Goal: Task Accomplishment & Management: Manage account settings

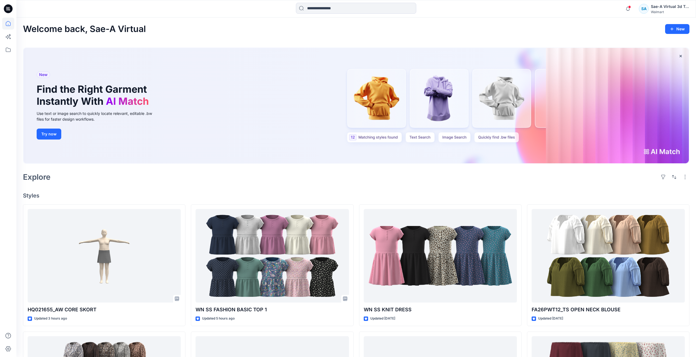
scroll to position [538, 0]
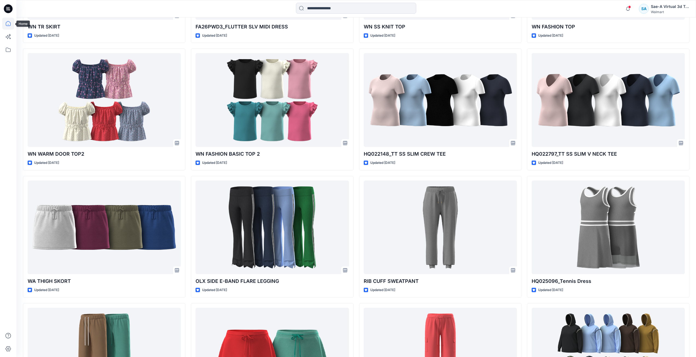
click at [8, 12] on icon at bounding box center [8, 8] width 9 height 9
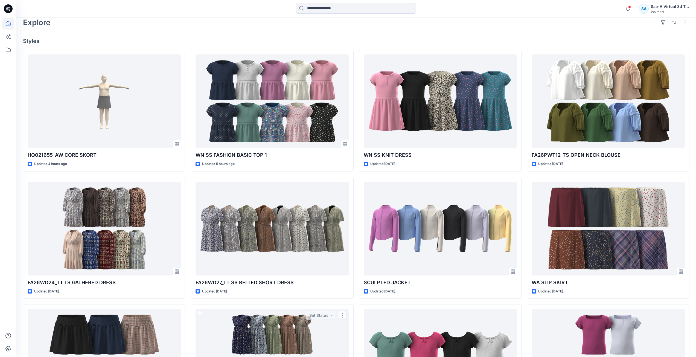
scroll to position [0, 0]
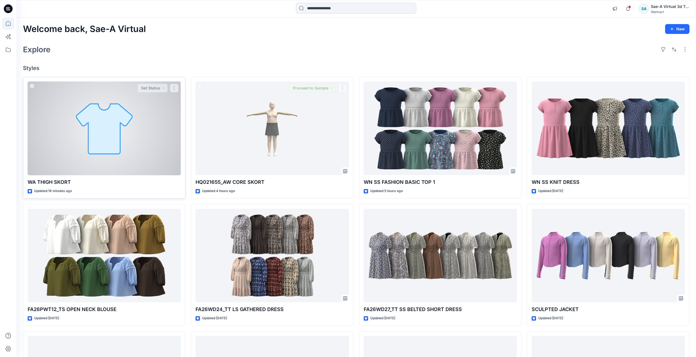
click at [138, 132] on div at bounding box center [104, 129] width 153 height 94
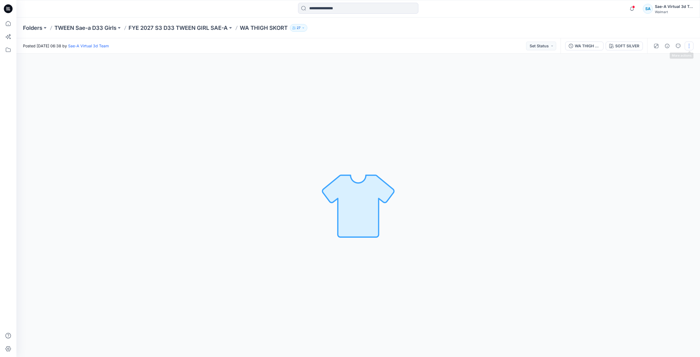
click at [690, 45] on button "button" at bounding box center [689, 46] width 9 height 9
click at [659, 71] on button "Edit" at bounding box center [666, 74] width 50 height 10
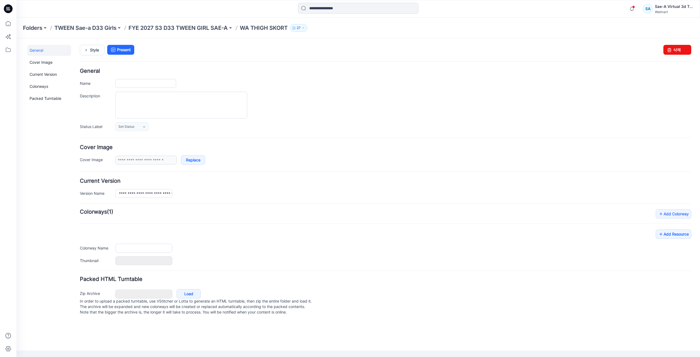
type input "**********"
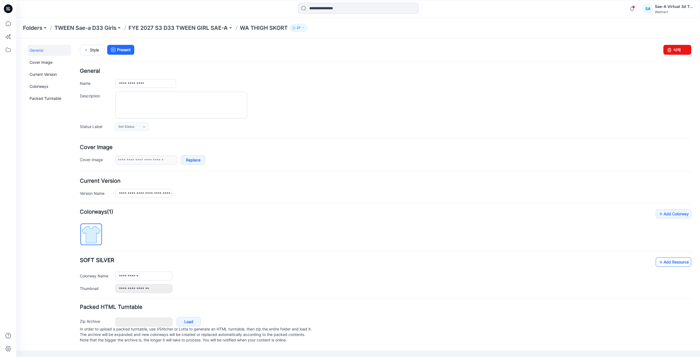
click at [688, 261] on link "Add Resource" at bounding box center [674, 261] width 36 height 9
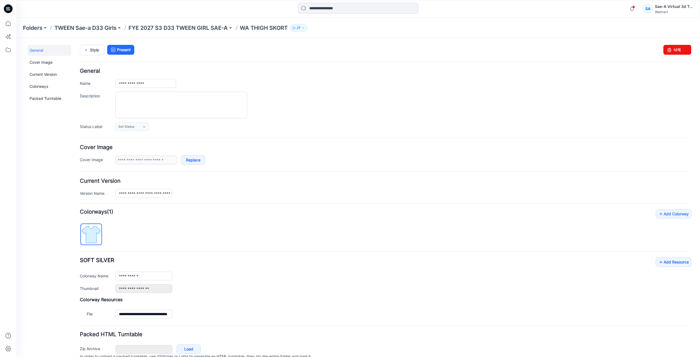
click at [247, 283] on div "**********" at bounding box center [386, 275] width 612 height 36
click at [87, 49] on icon at bounding box center [86, 50] width 8 height 10
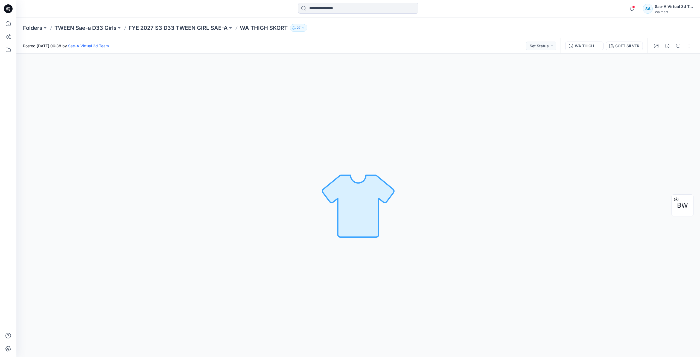
click at [484, 31] on div "Folders TWEEN Sae-a D33 Girls FYE 2027 S3 D33 TWEEN GIRL SAE-A WA THIGH SKORT 27" at bounding box center [337, 28] width 628 height 8
click at [6, 7] on icon at bounding box center [8, 8] width 9 height 9
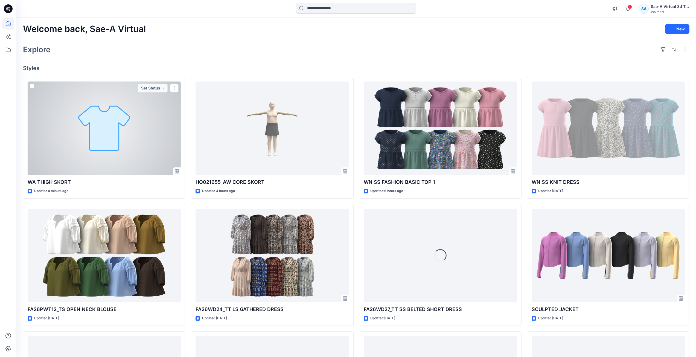
drag, startPoint x: 104, startPoint y: 145, endPoint x: 98, endPoint y: 149, distance: 7.0
click at [104, 145] on div at bounding box center [104, 129] width 153 height 94
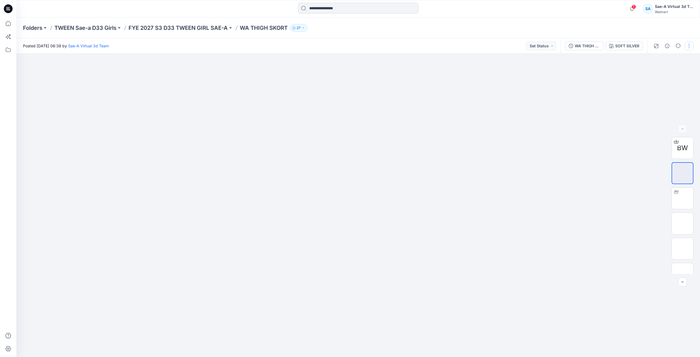
click at [693, 48] on button "button" at bounding box center [689, 46] width 9 height 9
click at [673, 76] on button "Edit" at bounding box center [666, 74] width 50 height 10
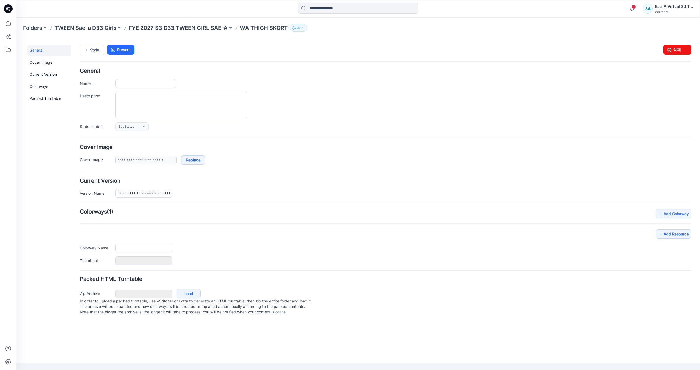
type input "**********"
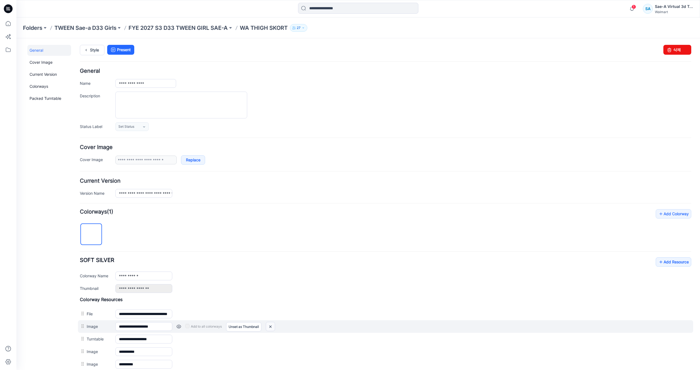
click at [271, 325] on img at bounding box center [270, 326] width 9 height 9
click at [269, 328] on img at bounding box center [266, 326] width 9 height 9
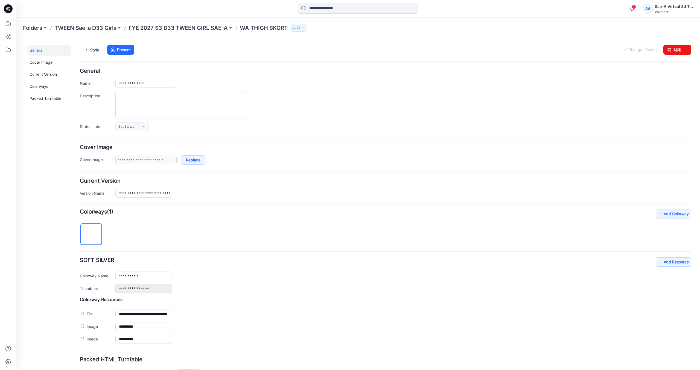
click at [16, 38] on img at bounding box center [16, 38] width 0 height 0
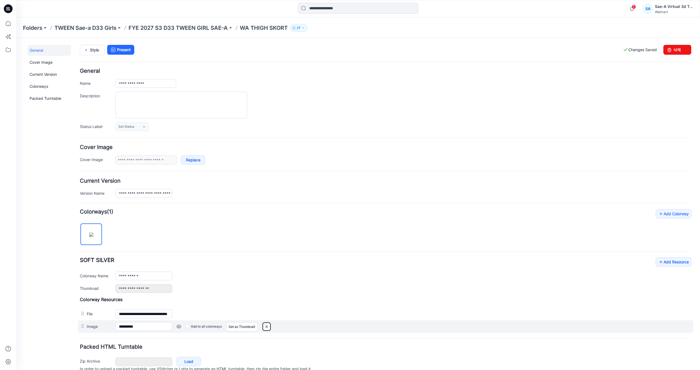
drag, startPoint x: 269, startPoint y: 328, endPoint x: 302, endPoint y: 329, distance: 33.1
click at [268, 328] on img at bounding box center [266, 326] width 9 height 9
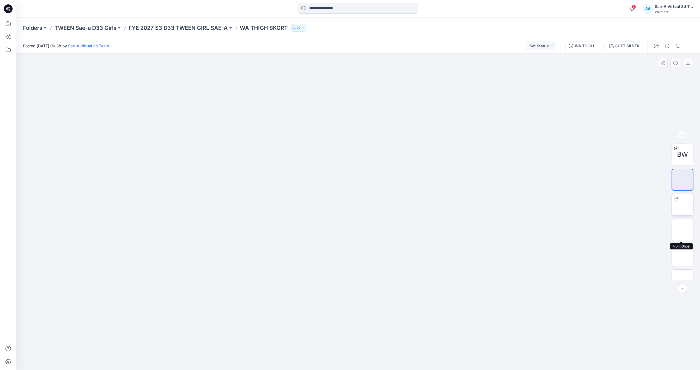
click at [683, 205] on img at bounding box center [683, 205] width 0 height 0
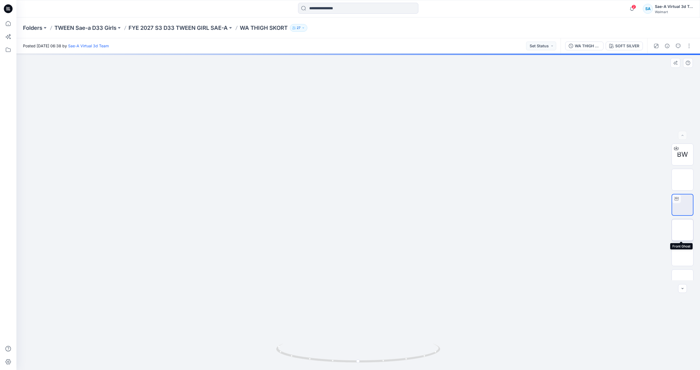
click at [683, 230] on img at bounding box center [683, 230] width 0 height 0
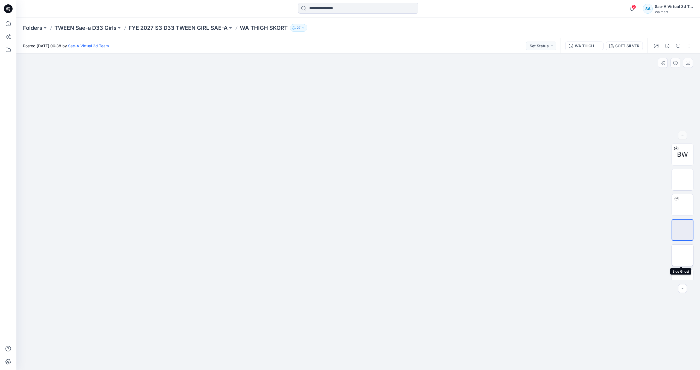
click at [683, 255] on img at bounding box center [683, 255] width 0 height 0
click at [683, 280] on img at bounding box center [683, 280] width 0 height 0
click at [593, 44] on div "WA THIGH SKORT_REV1_SOFT SILVER" at bounding box center [587, 46] width 25 height 6
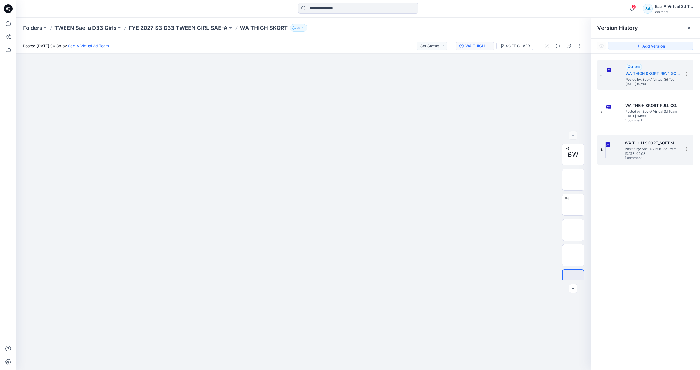
click at [661, 149] on span "Posted by: Sae-A Virtual 3d Team" at bounding box center [652, 148] width 55 height 5
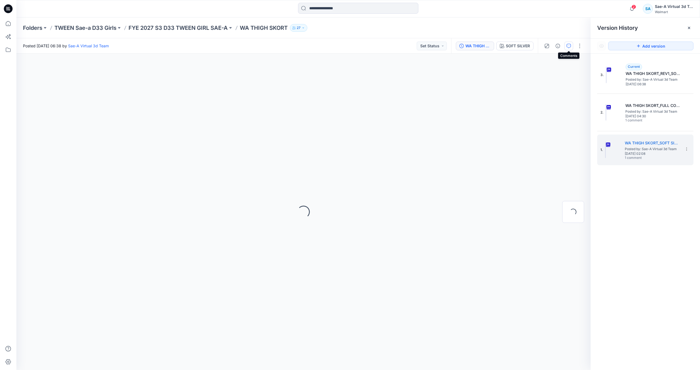
click at [568, 47] on icon "button" at bounding box center [569, 46] width 4 height 4
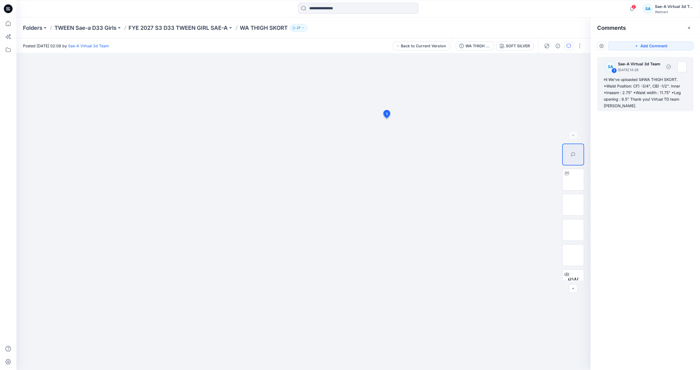
click at [649, 91] on div "Hi We've uploaded S#WA THIGH SKORT. *Waist Position: CF) -3/4", CB) -1/2". Inne…" at bounding box center [645, 92] width 83 height 33
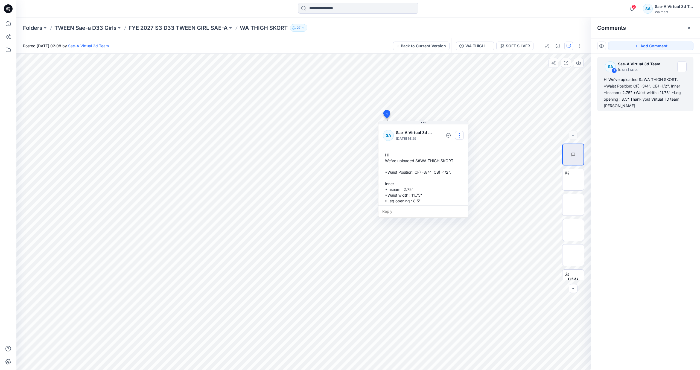
click at [460, 138] on button "button" at bounding box center [459, 135] width 9 height 9
click at [462, 145] on p "Edit comment" at bounding box center [461, 148] width 25 height 6
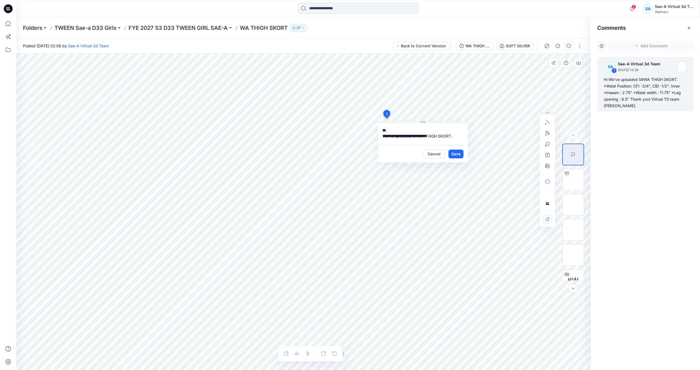
scroll to position [50, 0]
click at [434, 155] on button "Cancel" at bounding box center [434, 154] width 22 height 9
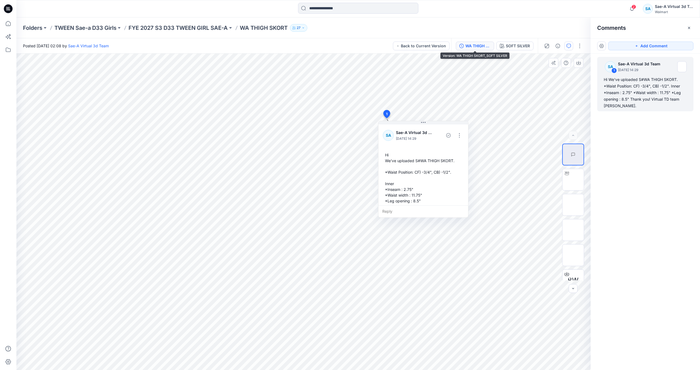
click at [477, 42] on button "WA THIGH SKORT_SOFT SILVER" at bounding box center [475, 46] width 38 height 9
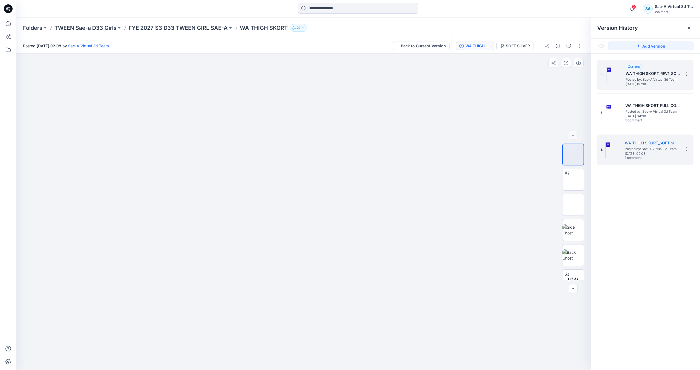
click at [661, 81] on span "Posted by: Sae-A Virtual 3d Team" at bounding box center [653, 79] width 55 height 5
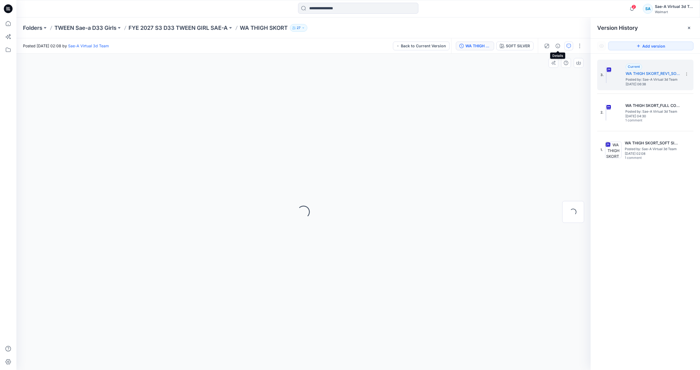
click at [566, 46] on button "button" at bounding box center [569, 46] width 9 height 9
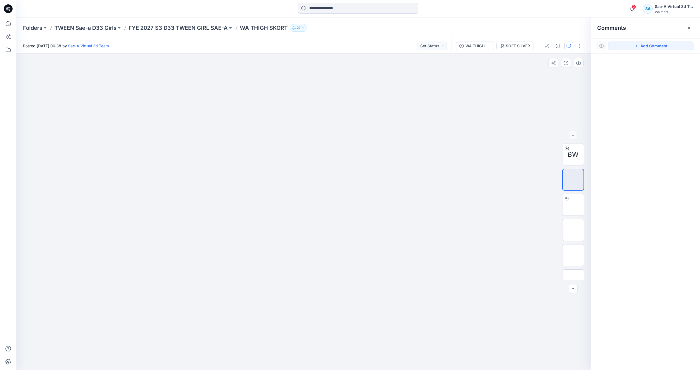
click at [422, 99] on div at bounding box center [303, 212] width 575 height 317
click at [639, 47] on icon "button" at bounding box center [637, 46] width 4 height 4
click at [405, 100] on div "1" at bounding box center [303, 212] width 575 height 317
click at [470, 119] on textarea "**********" at bounding box center [442, 116] width 90 height 22
type textarea "**********"
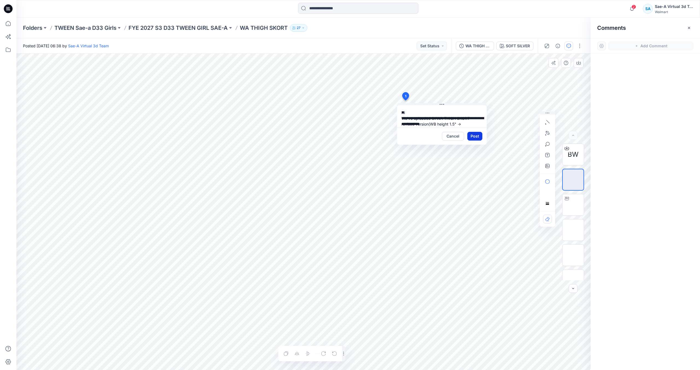
click at [468, 137] on button "Post" at bounding box center [475, 136] width 15 height 9
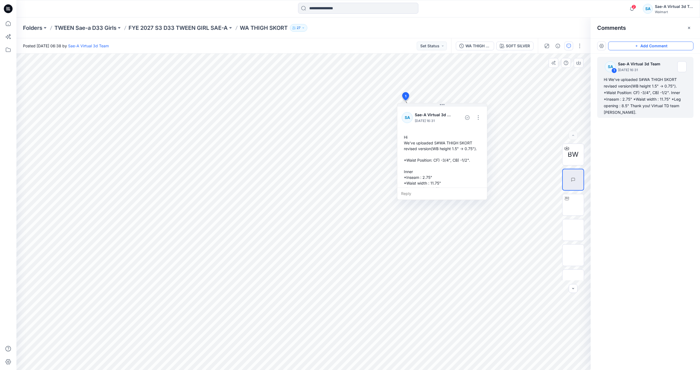
click at [458, 31] on div "Folders TWEEN Sae-a D33 Girls FYE 2027 S3 D33 TWEEN GIRL SAE-A WA THIGH SKORT 27" at bounding box center [337, 28] width 628 height 8
drag, startPoint x: 5, startPoint y: 8, endPoint x: 28, endPoint y: 9, distance: 23.3
click at [5, 8] on icon at bounding box center [8, 8] width 9 height 9
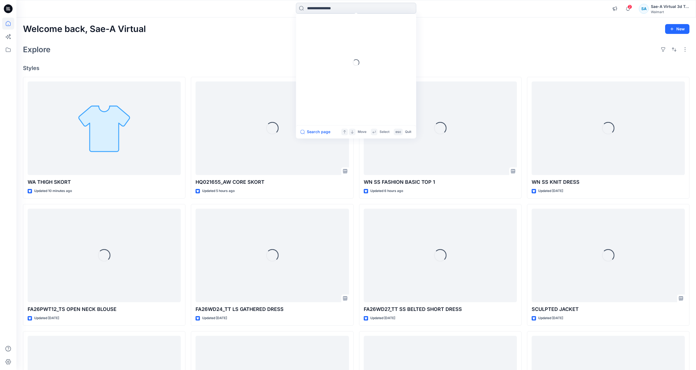
click at [334, 6] on input at bounding box center [356, 8] width 120 height 11
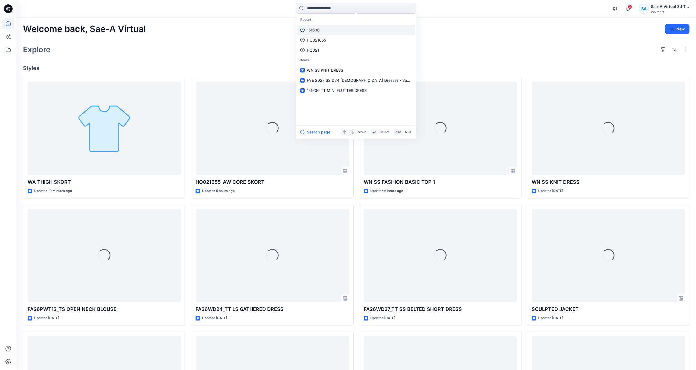
click at [336, 29] on link "151630" at bounding box center [356, 30] width 118 height 10
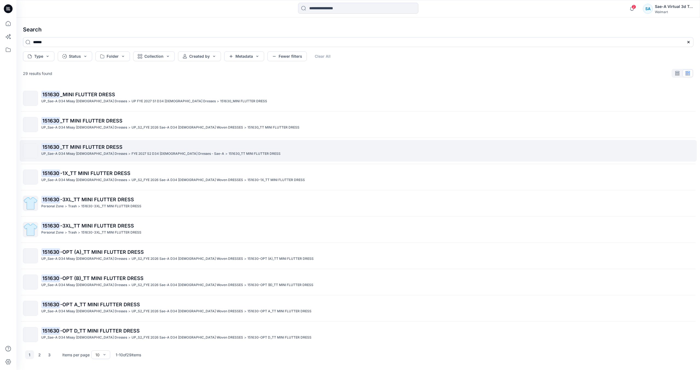
click at [137, 151] on p "FYE 2027 S2 D34 [DEMOGRAPHIC_DATA] Dresses - Sae-A" at bounding box center [178, 154] width 93 height 6
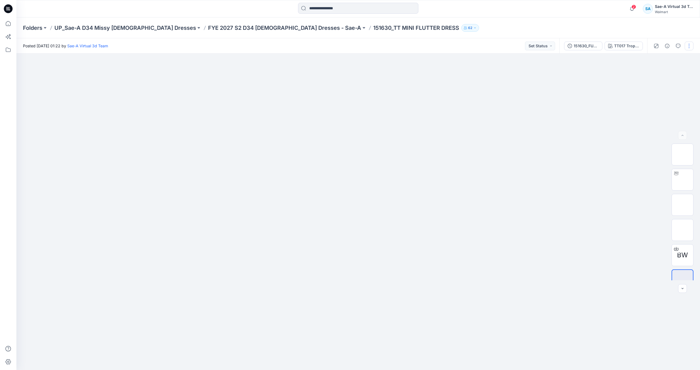
click at [686, 47] on button "button" at bounding box center [689, 46] width 9 height 9
click at [675, 75] on button "Edit" at bounding box center [666, 74] width 50 height 10
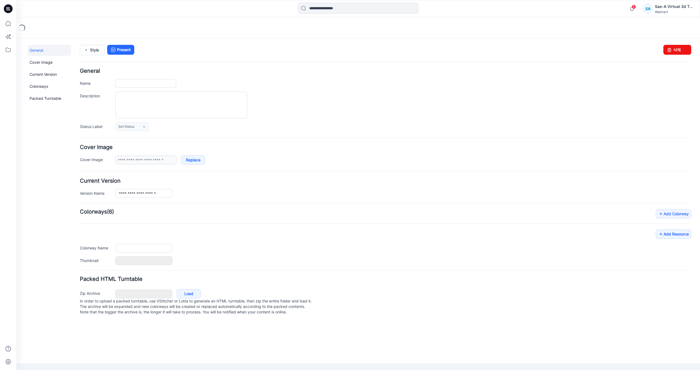
type input "**********"
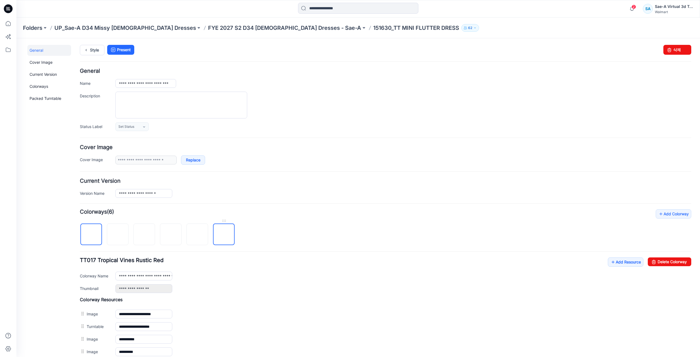
click at [224, 235] on img at bounding box center [224, 235] width 0 height 0
click at [144, 235] on img at bounding box center [144, 235] width 0 height 0
click at [120, 277] on input "**********" at bounding box center [143, 276] width 57 height 9
click at [472, 215] on div "**********" at bounding box center [386, 283] width 612 height 149
click at [171, 235] on img at bounding box center [171, 235] width 0 height 0
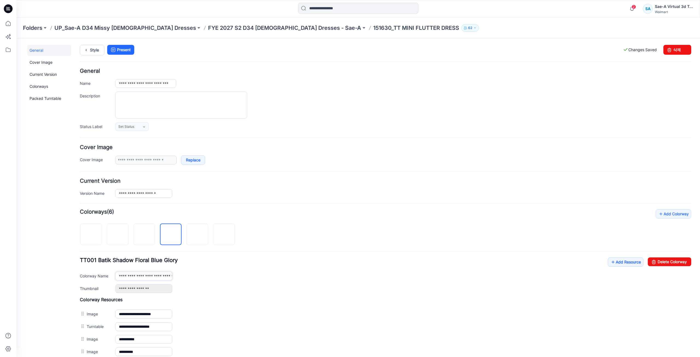
click at [119, 274] on input "**********" at bounding box center [143, 276] width 57 height 9
click at [265, 222] on div "**********" at bounding box center [386, 283] width 612 height 149
click at [198, 235] on img at bounding box center [198, 235] width 0 height 0
click at [118, 276] on input "**********" at bounding box center [143, 276] width 57 height 9
click at [278, 227] on div "**********" at bounding box center [386, 283] width 612 height 149
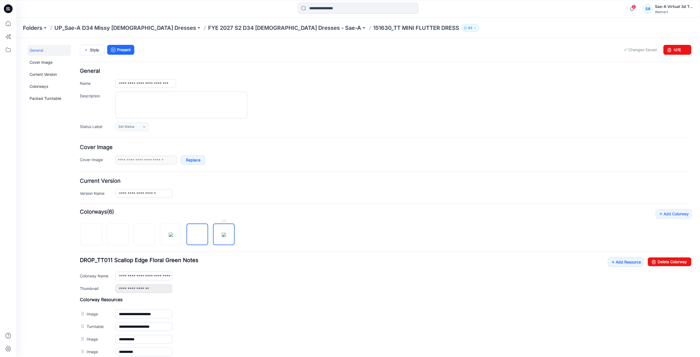
click at [226, 237] on img at bounding box center [224, 235] width 4 height 4
click at [118, 277] on input "**********" at bounding box center [143, 276] width 57 height 9
click at [291, 227] on div "**********" at bounding box center [386, 283] width 612 height 149
click at [118, 235] on img at bounding box center [118, 235] width 0 height 0
click at [94, 237] on img at bounding box center [91, 235] width 4 height 4
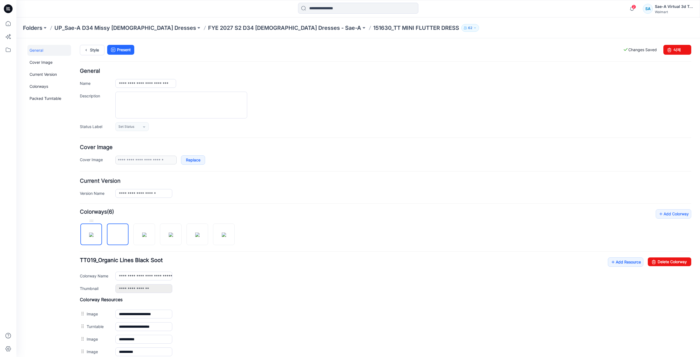
type input "**********"
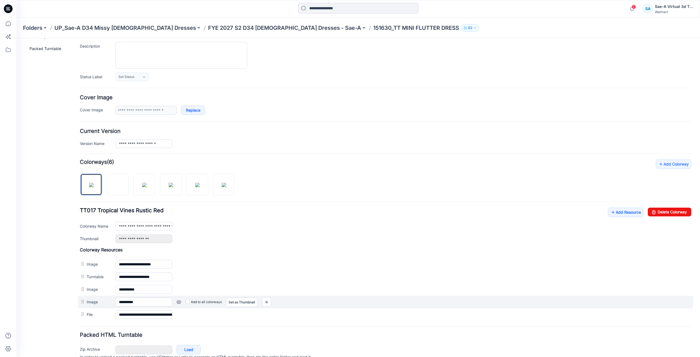
scroll to position [76, 0]
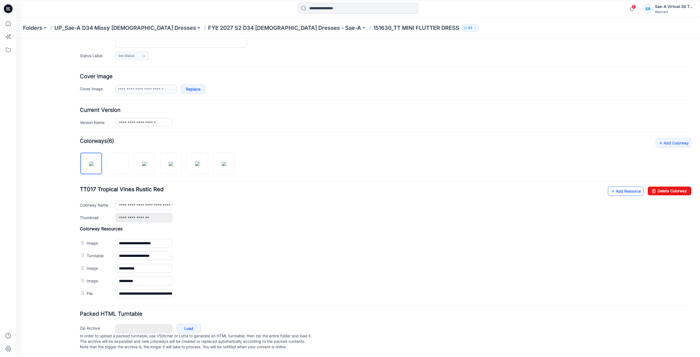
click at [613, 187] on link "Add Resource" at bounding box center [626, 191] width 36 height 9
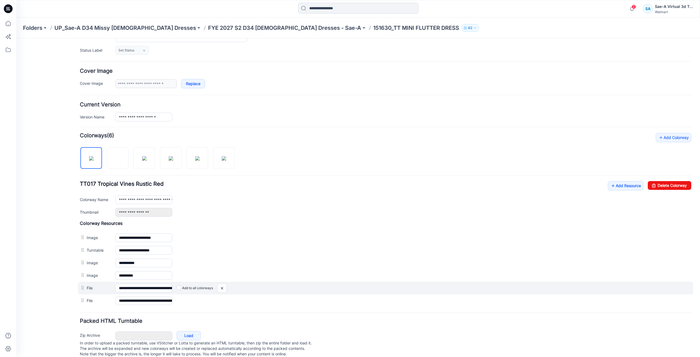
click at [228, 288] on div "Add to all colorways" at bounding box center [431, 288] width 519 height 9
click at [225, 288] on img at bounding box center [222, 288] width 9 height 9
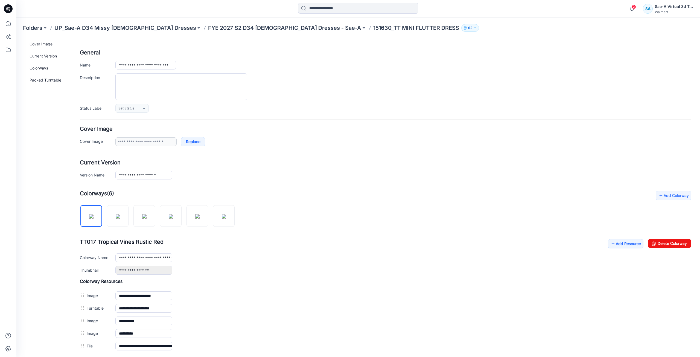
scroll to position [0, 0]
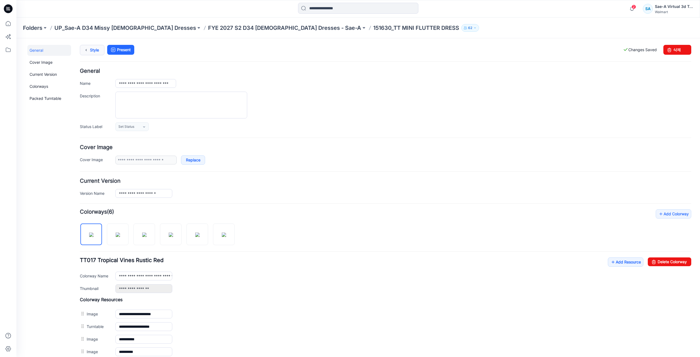
click at [95, 54] on link "Style" at bounding box center [92, 50] width 25 height 10
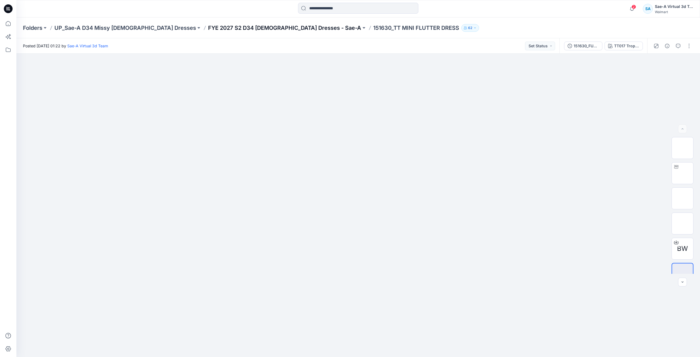
click at [253, 26] on p "FYE 2027 S2 D34 [DEMOGRAPHIC_DATA] Dresses - Sae-A" at bounding box center [284, 28] width 153 height 8
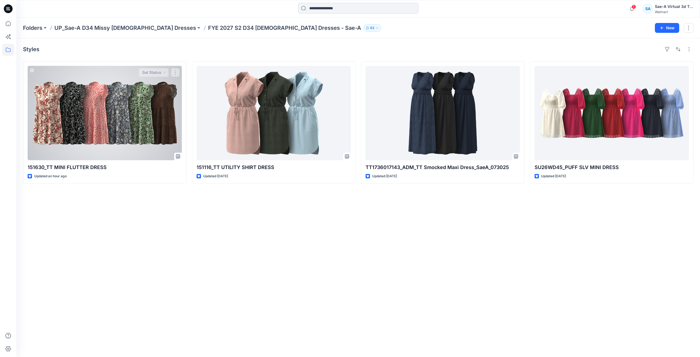
click at [116, 134] on div at bounding box center [105, 113] width 154 height 94
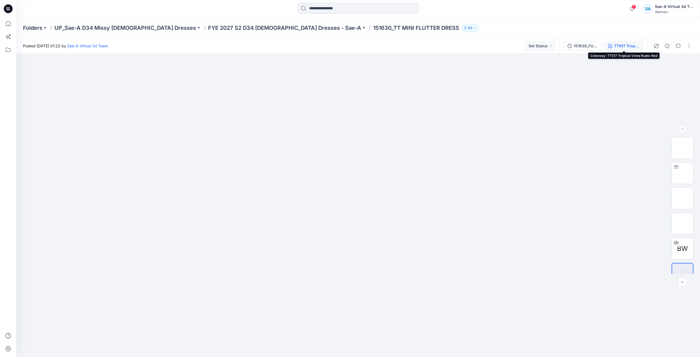
click at [622, 47] on div "TT017 Tropical Vines Rustic Red" at bounding box center [627, 46] width 25 height 6
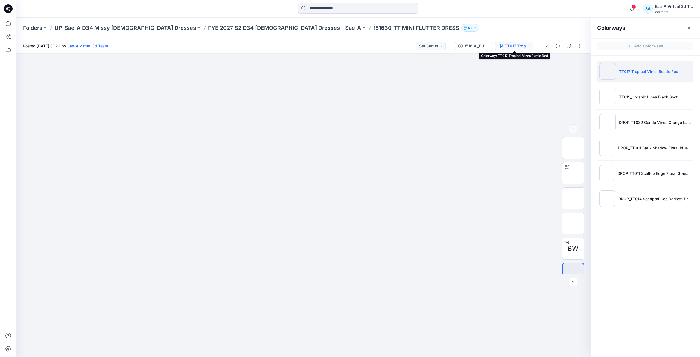
click at [9, 9] on icon at bounding box center [9, 9] width 2 height 0
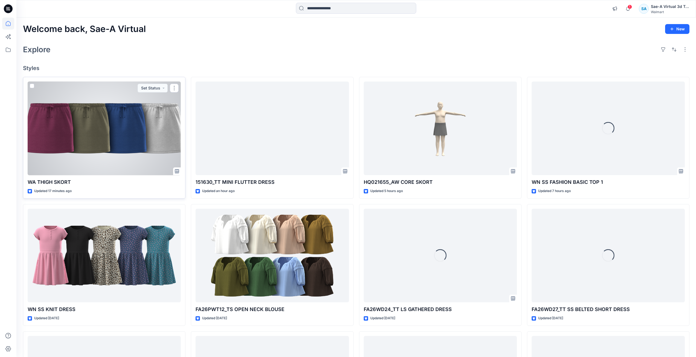
click at [102, 135] on div at bounding box center [104, 129] width 153 height 94
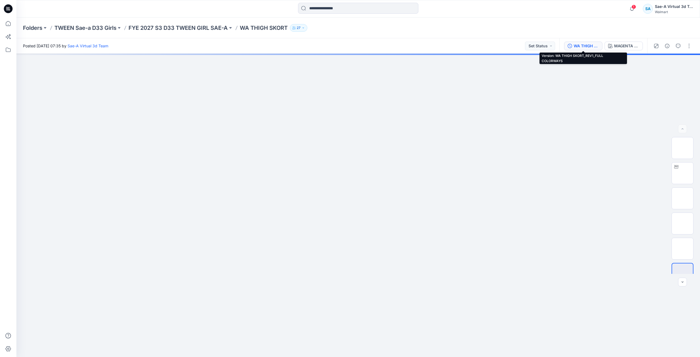
click at [588, 47] on div "WA THIGH SKORT_REV1_FULL COLORWAYS" at bounding box center [586, 46] width 25 height 6
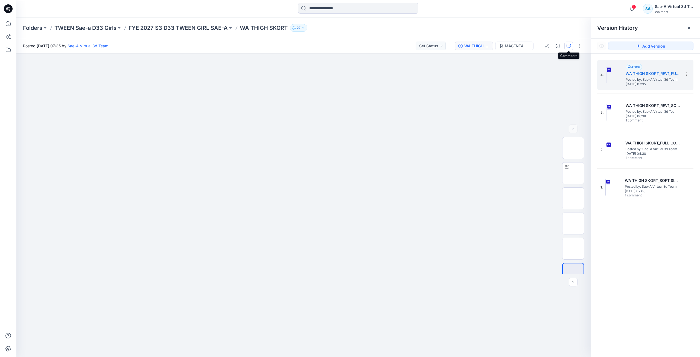
click at [570, 47] on icon "button" at bounding box center [569, 46] width 4 height 4
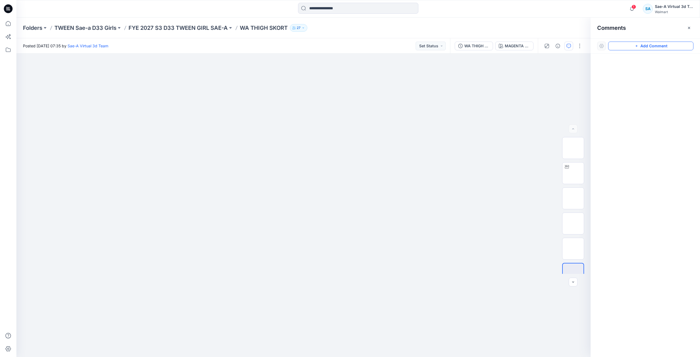
click at [628, 48] on button "Add Comment" at bounding box center [651, 46] width 85 height 9
click at [386, 87] on div "1" at bounding box center [303, 205] width 575 height 303
type textarea "*"
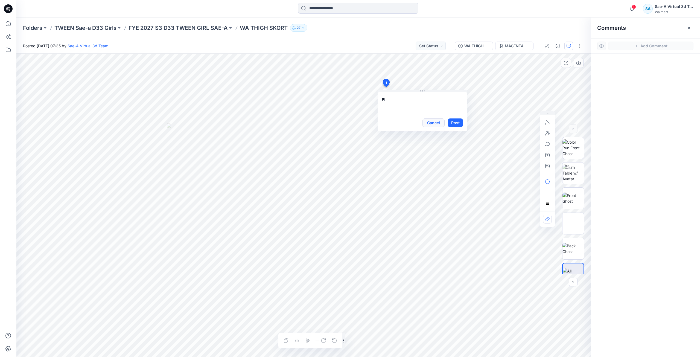
click at [441, 124] on button "Cancel" at bounding box center [434, 122] width 22 height 9
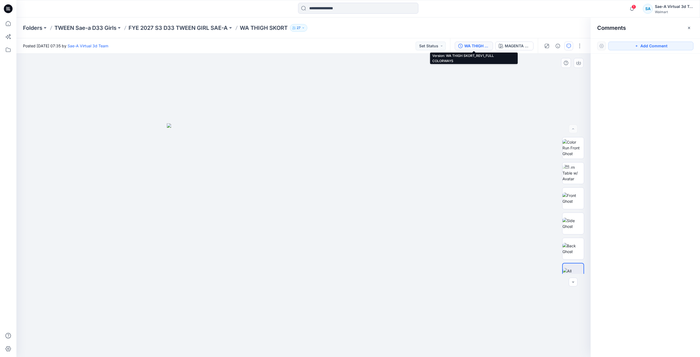
click at [478, 48] on div "WA THIGH SKORT_REV1_FULL COLORWAYS" at bounding box center [477, 46] width 25 height 6
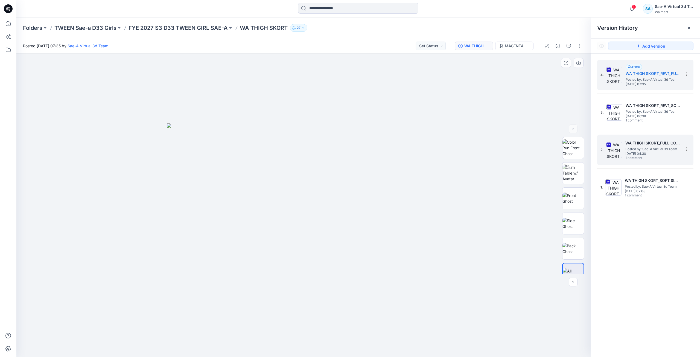
click at [652, 143] on h5 "WA THIGH SKORT_FULL COLORWAYS" at bounding box center [653, 143] width 55 height 7
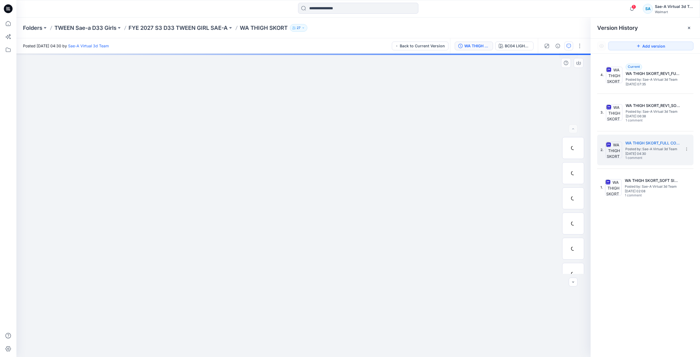
click at [569, 48] on button "button" at bounding box center [569, 46] width 9 height 9
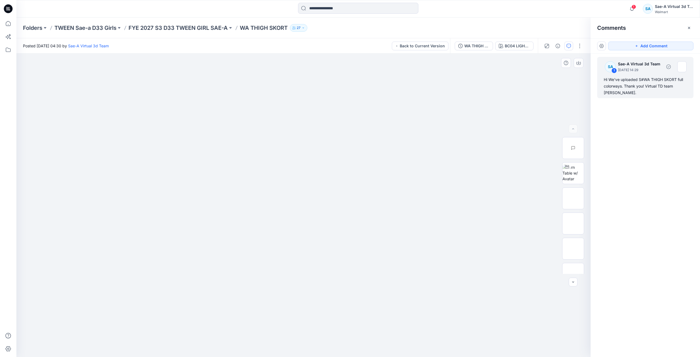
click at [633, 82] on div "Hi We've uploaded S#WA THIGH SKORT full colorways. Thank you! Virtual TD team J…" at bounding box center [645, 86] width 83 height 20
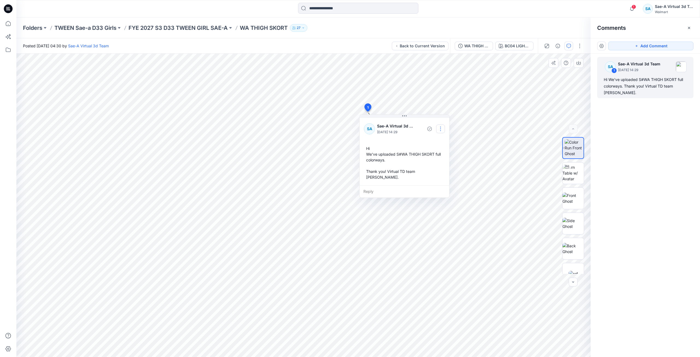
click at [439, 126] on button "button" at bounding box center [440, 128] width 9 height 9
click at [430, 140] on p "Edit comment" at bounding box center [442, 142] width 25 height 6
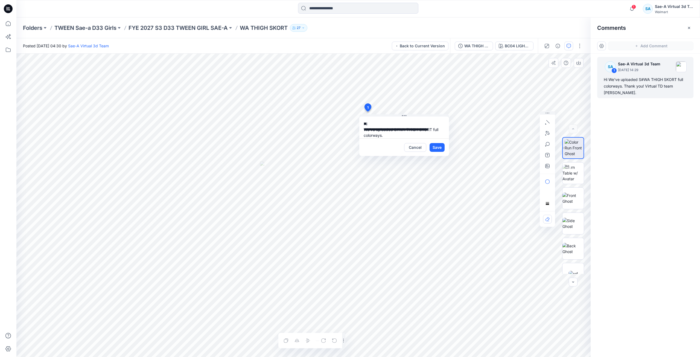
scroll to position [16, 0]
click at [412, 144] on button "Cancel" at bounding box center [415, 147] width 22 height 9
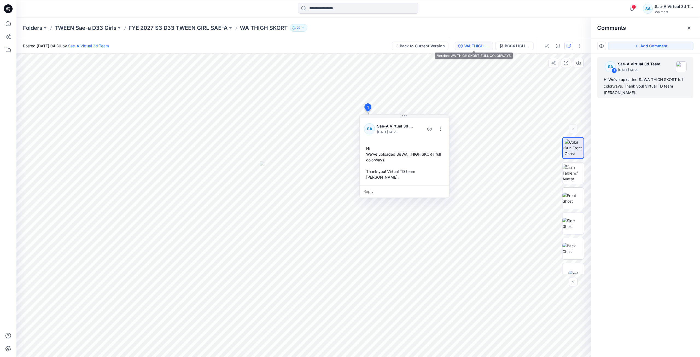
click at [470, 42] on button "WA THIGH SKORT_FULL COLORWAYS" at bounding box center [474, 46] width 38 height 9
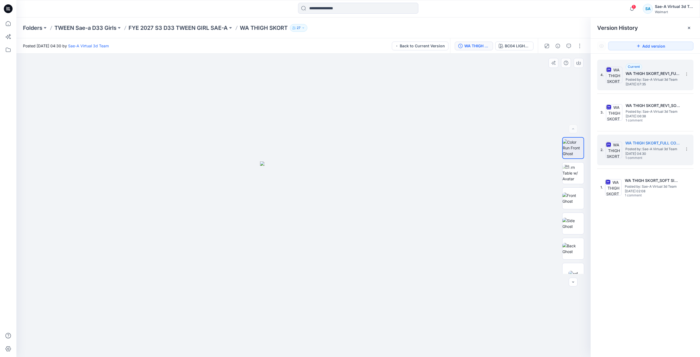
click at [655, 79] on span "Posted by: Sae-A Virtual 3d Team" at bounding box center [653, 79] width 55 height 5
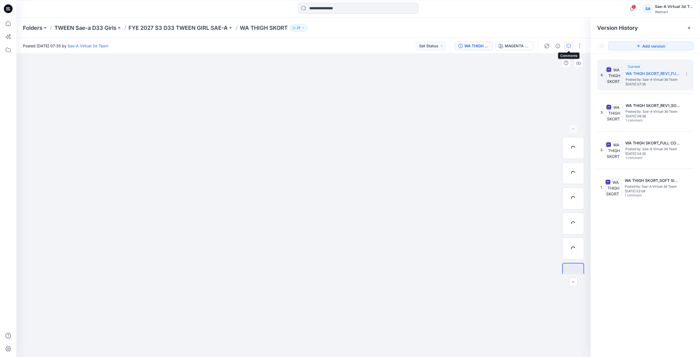
click at [567, 45] on icon "button" at bounding box center [569, 46] width 4 height 4
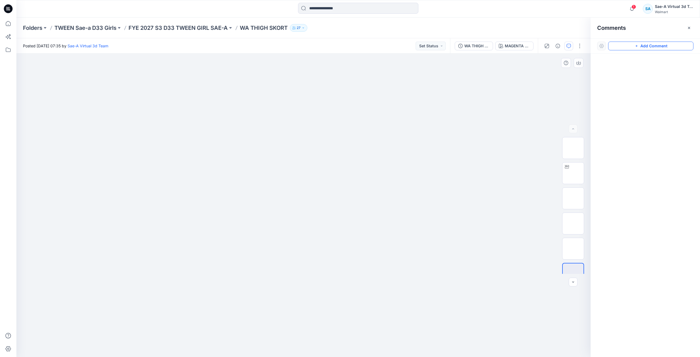
click at [630, 44] on button "Add Comment" at bounding box center [651, 46] width 85 height 9
click at [403, 91] on div "1" at bounding box center [303, 205] width 575 height 303
click at [469, 109] on textarea "**********" at bounding box center [440, 108] width 90 height 22
type textarea "**********"
click at [470, 127] on button "Post" at bounding box center [472, 127] width 15 height 9
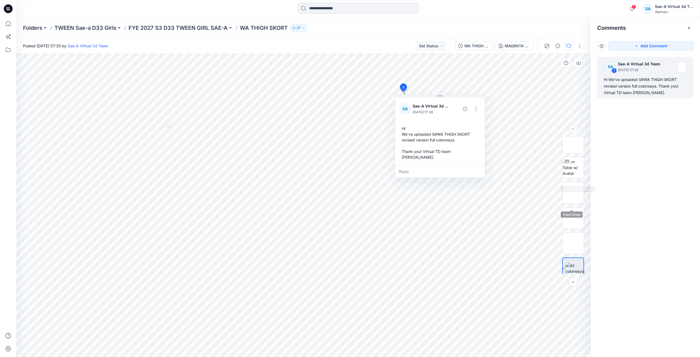
scroll to position [0, 0]
click at [580, 46] on button "button" at bounding box center [580, 46] width 9 height 9
click at [554, 73] on button "Edit" at bounding box center [557, 74] width 50 height 10
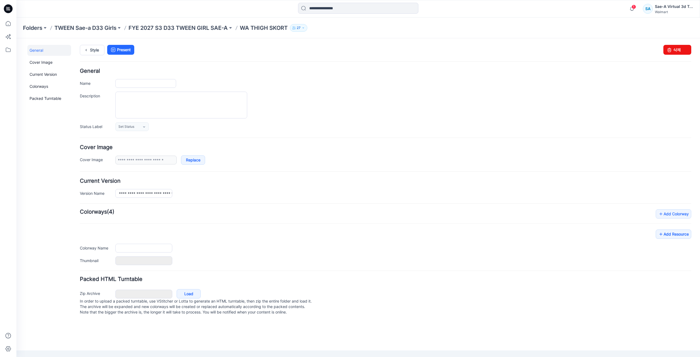
type input "**********"
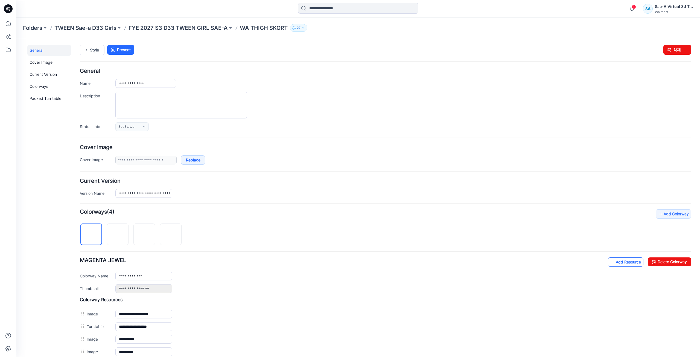
click at [631, 265] on link "Add Resource" at bounding box center [626, 261] width 36 height 9
drag, startPoint x: 97, startPoint y: 48, endPoint x: 63, endPoint y: 39, distance: 35.0
click at [97, 48] on link "Style" at bounding box center [92, 50] width 25 height 10
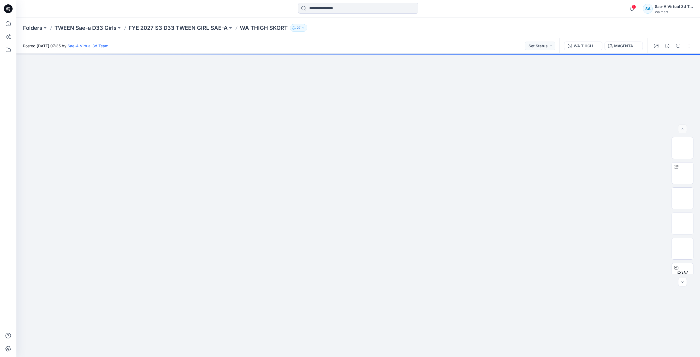
click at [13, 9] on div at bounding box center [8, 9] width 18 height 18
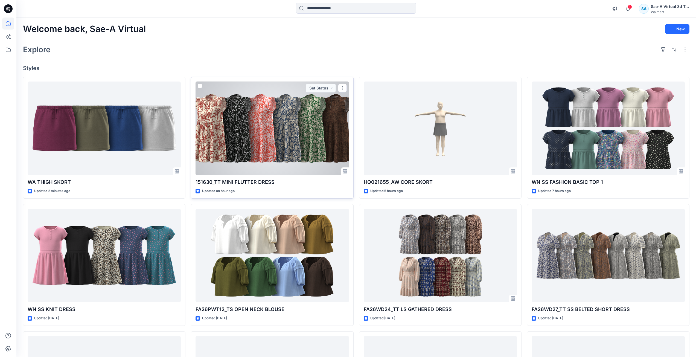
click at [254, 153] on div at bounding box center [272, 129] width 153 height 94
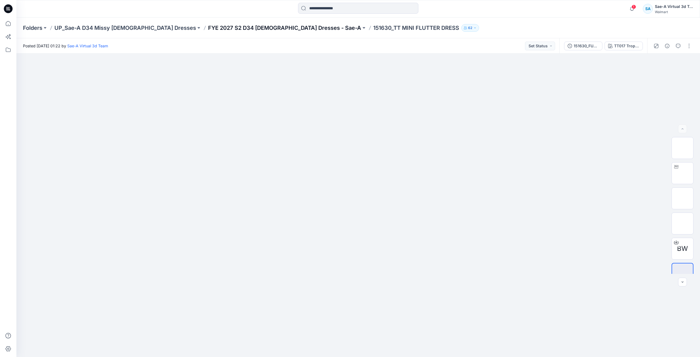
click at [216, 25] on p "FYE 2027 S2 D34 [DEMOGRAPHIC_DATA] Dresses - Sae-A" at bounding box center [284, 28] width 153 height 8
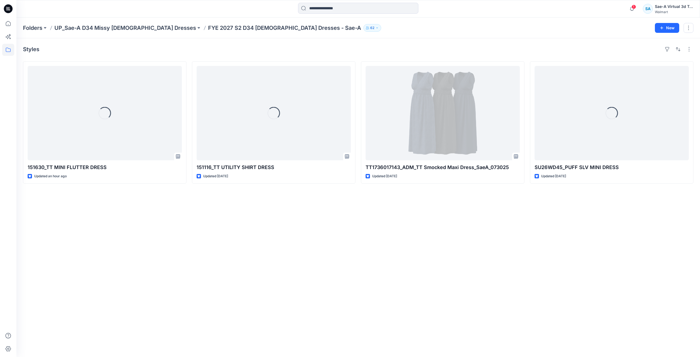
click at [11, 10] on icon at bounding box center [8, 8] width 9 height 9
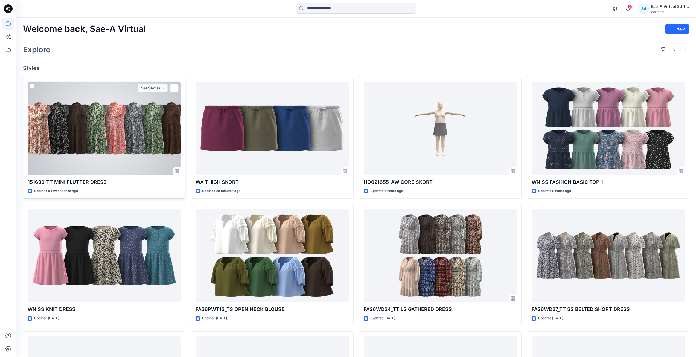
click at [68, 153] on div at bounding box center [104, 129] width 153 height 94
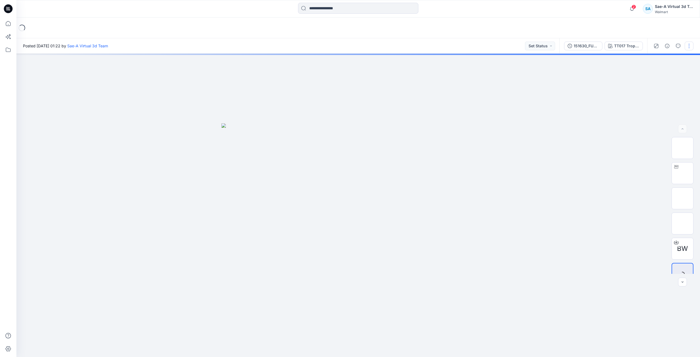
click at [689, 47] on button "button" at bounding box center [689, 46] width 9 height 9
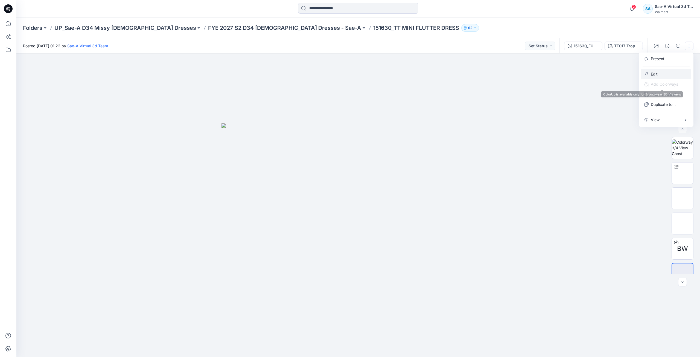
click at [665, 75] on button "Edit" at bounding box center [666, 74] width 50 height 10
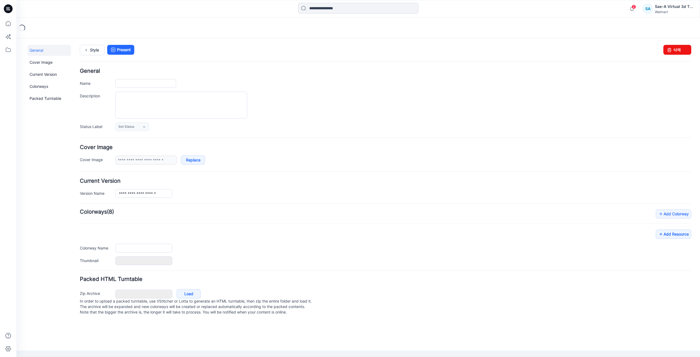
type input "**********"
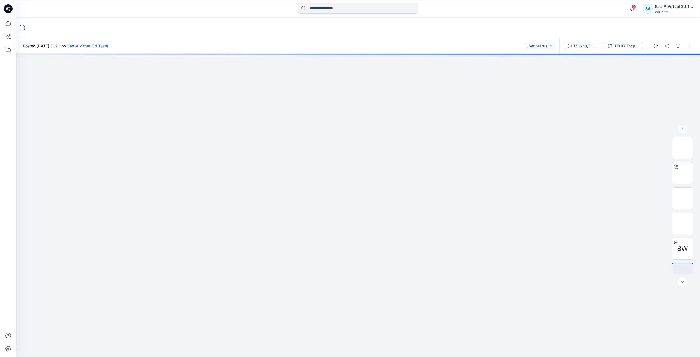
click at [11, 10] on icon at bounding box center [8, 8] width 9 height 9
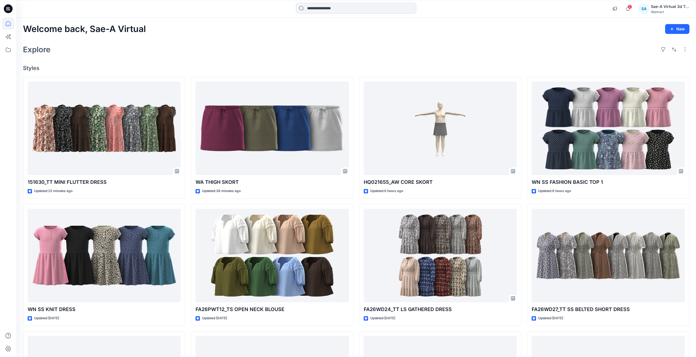
click at [13, 10] on div at bounding box center [8, 9] width 18 height 18
click at [9, 8] on icon at bounding box center [8, 8] width 9 height 9
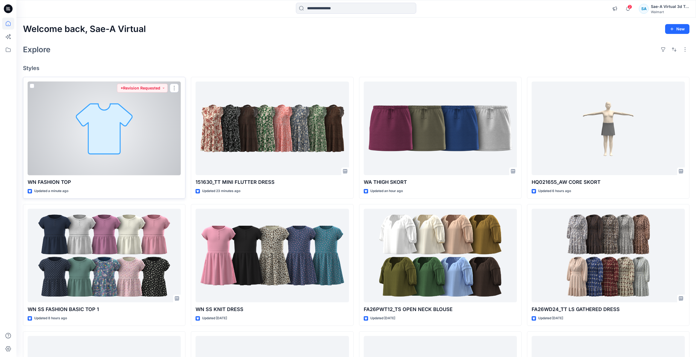
click at [86, 110] on div at bounding box center [104, 129] width 153 height 94
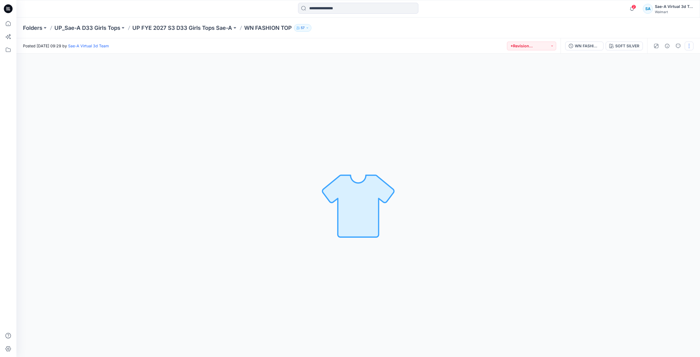
click at [690, 45] on button "button" at bounding box center [689, 46] width 9 height 9
click at [661, 74] on button "Edit" at bounding box center [666, 74] width 50 height 10
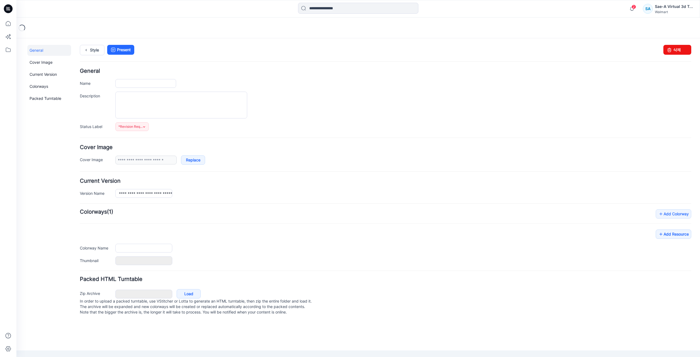
type input "**********"
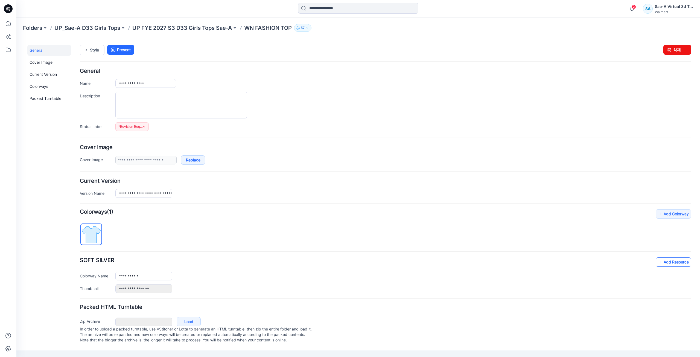
click at [672, 262] on link "Add Resource" at bounding box center [674, 261] width 36 height 9
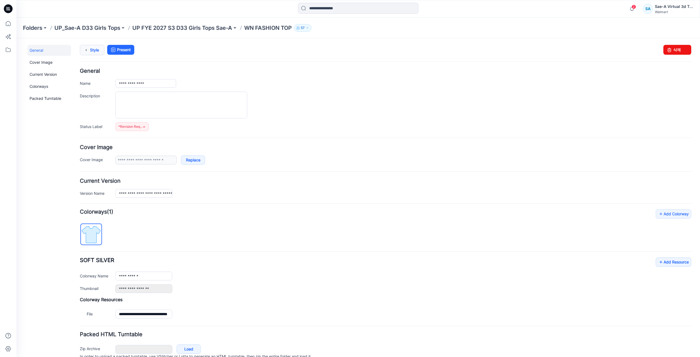
click at [97, 49] on link "Style" at bounding box center [92, 50] width 25 height 10
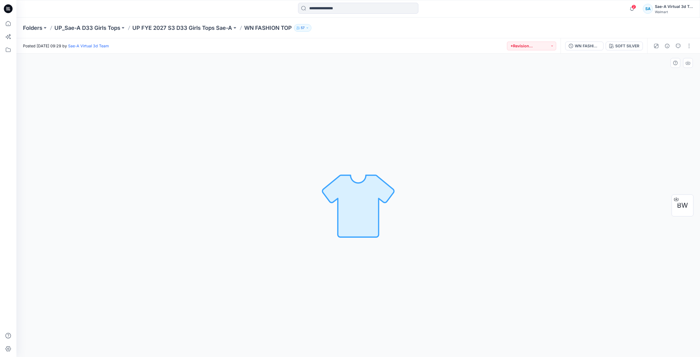
click at [431, 296] on div "SOFT SILVER Loading... Material Properties Loading..." at bounding box center [358, 205] width 684 height 303
click at [9, 10] on icon at bounding box center [9, 10] width 2 height 0
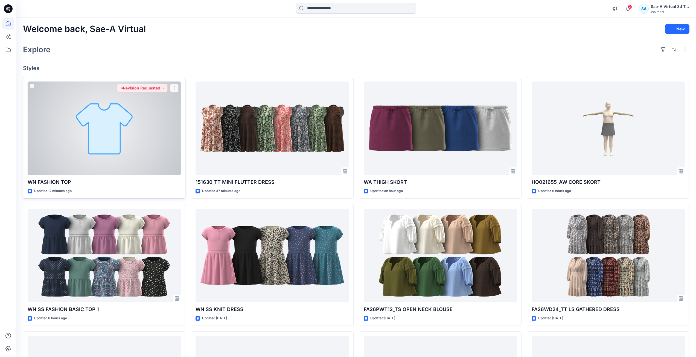
click at [134, 118] on div at bounding box center [104, 129] width 153 height 94
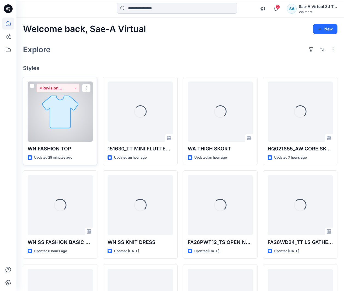
click at [53, 123] on div at bounding box center [60, 112] width 65 height 60
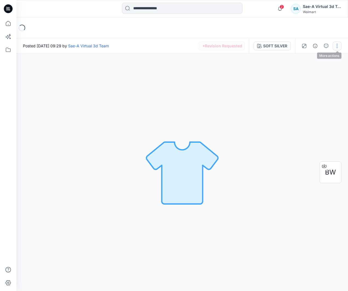
click at [338, 47] on button "button" at bounding box center [337, 46] width 9 height 9
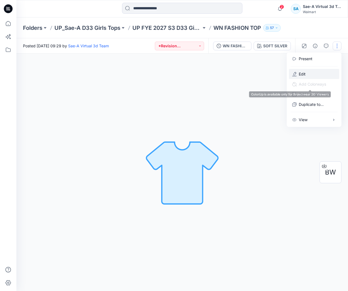
click at [311, 74] on button "Edit" at bounding box center [314, 74] width 50 height 10
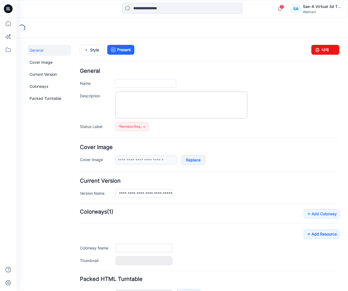
type input "**********"
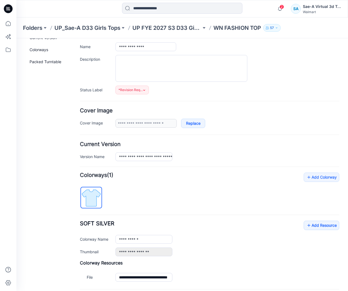
scroll to position [92, 0]
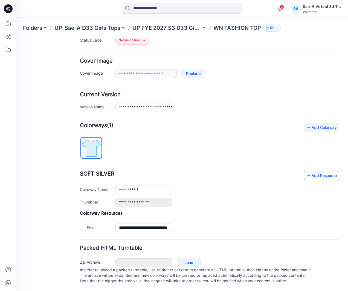
click at [316, 171] on link "Add Resource" at bounding box center [322, 175] width 36 height 9
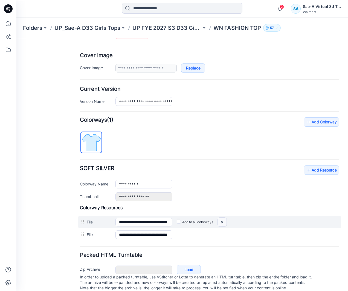
drag, startPoint x: 222, startPoint y: 220, endPoint x: 221, endPoint y: 74, distance: 146.7
click at [222, 220] on img at bounding box center [222, 222] width 9 height 9
